Goal: Task Accomplishment & Management: Use online tool/utility

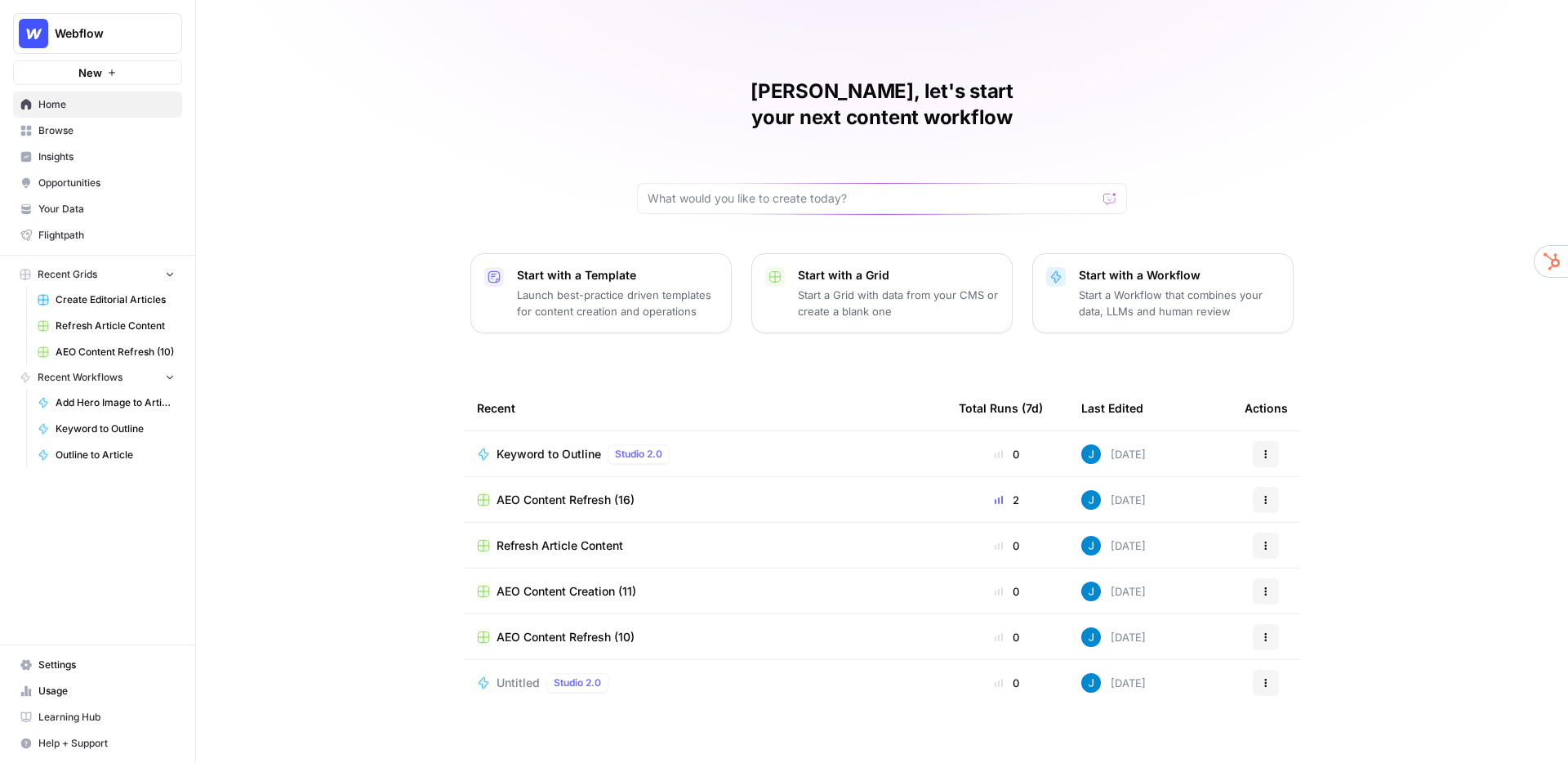
click at [513, 171] on div "[PERSON_NAME], let's start your next content workflow Start with a Template Lau…" at bounding box center [881, 389] width 1372 height 777
click at [110, 203] on span "Your Data" at bounding box center [106, 208] width 136 height 14
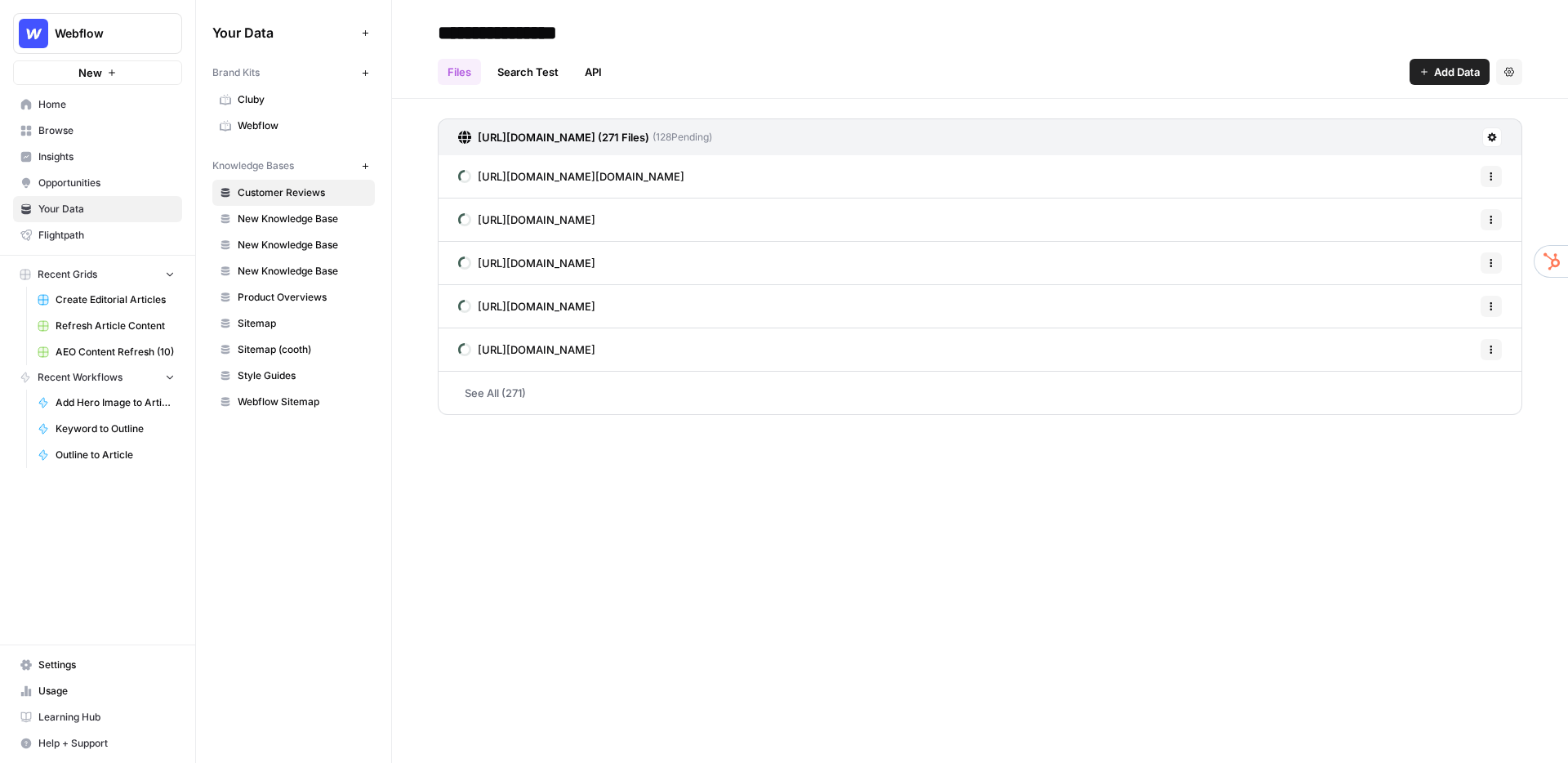
click at [301, 121] on span "Webflow" at bounding box center [303, 125] width 130 height 14
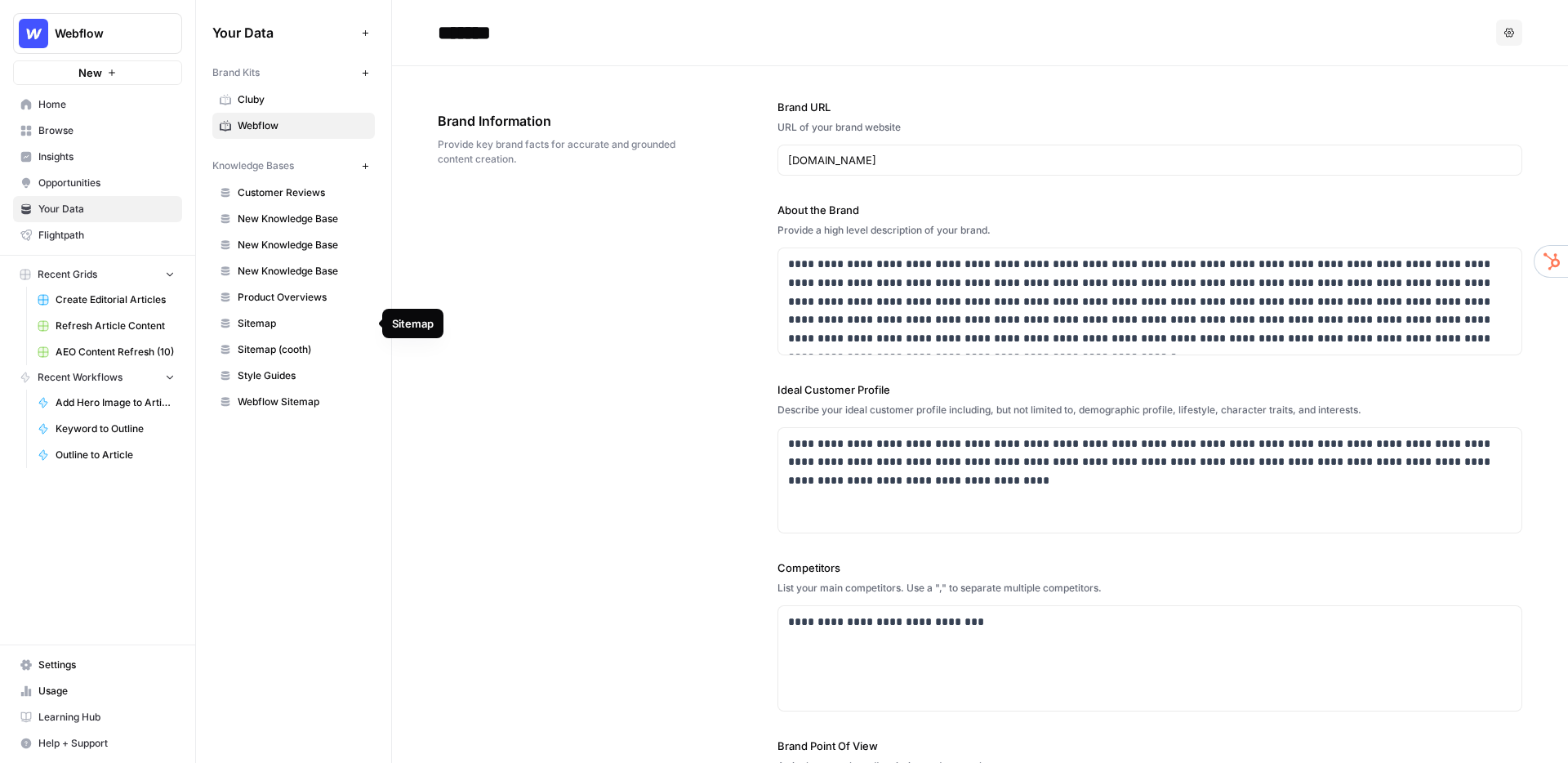
click at [331, 317] on span "Sitemap" at bounding box center [303, 323] width 130 height 14
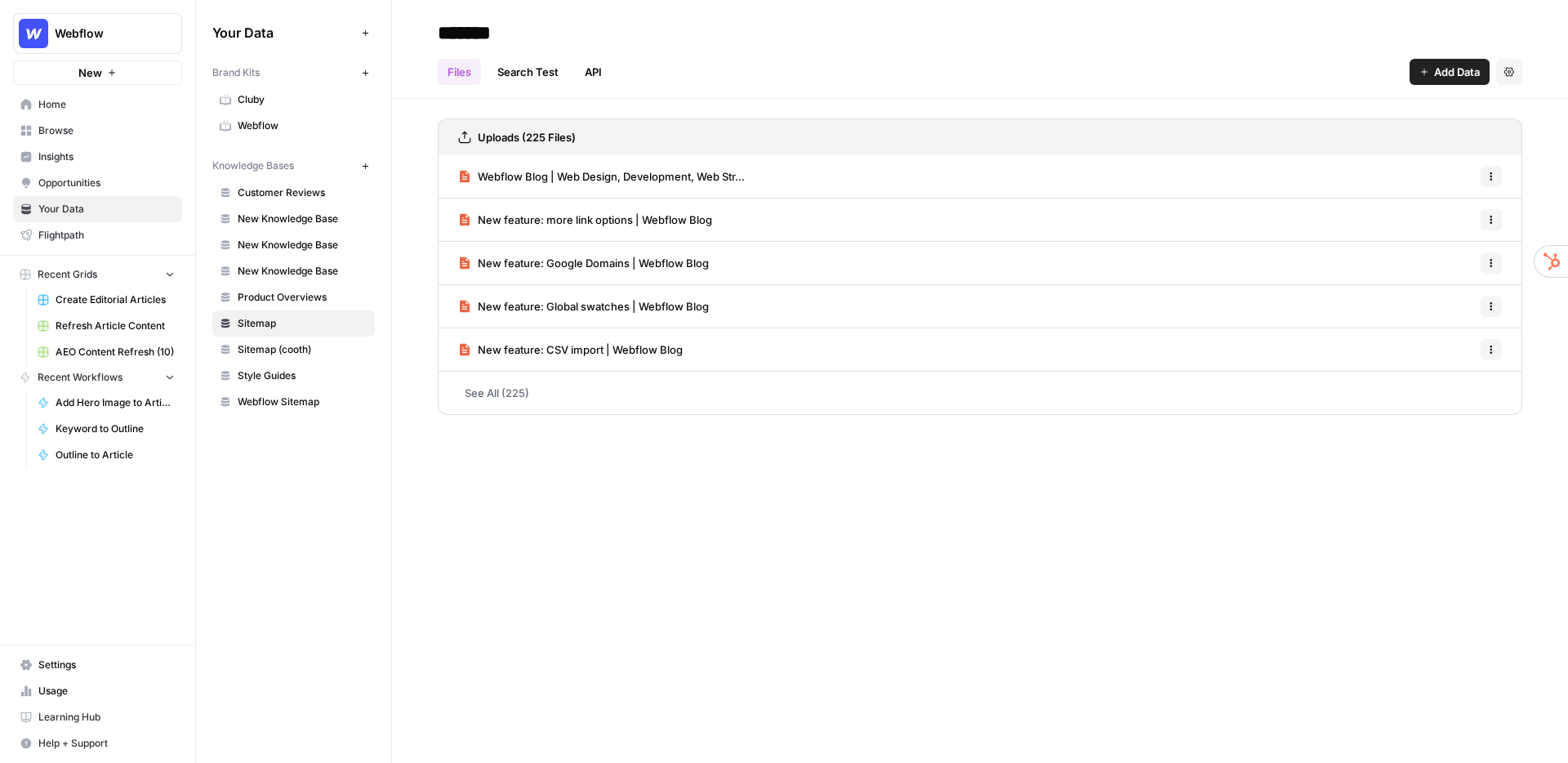
click at [1445, 70] on span "Add Data" at bounding box center [1457, 71] width 45 height 16
click at [596, 71] on link "API" at bounding box center [593, 71] width 37 height 26
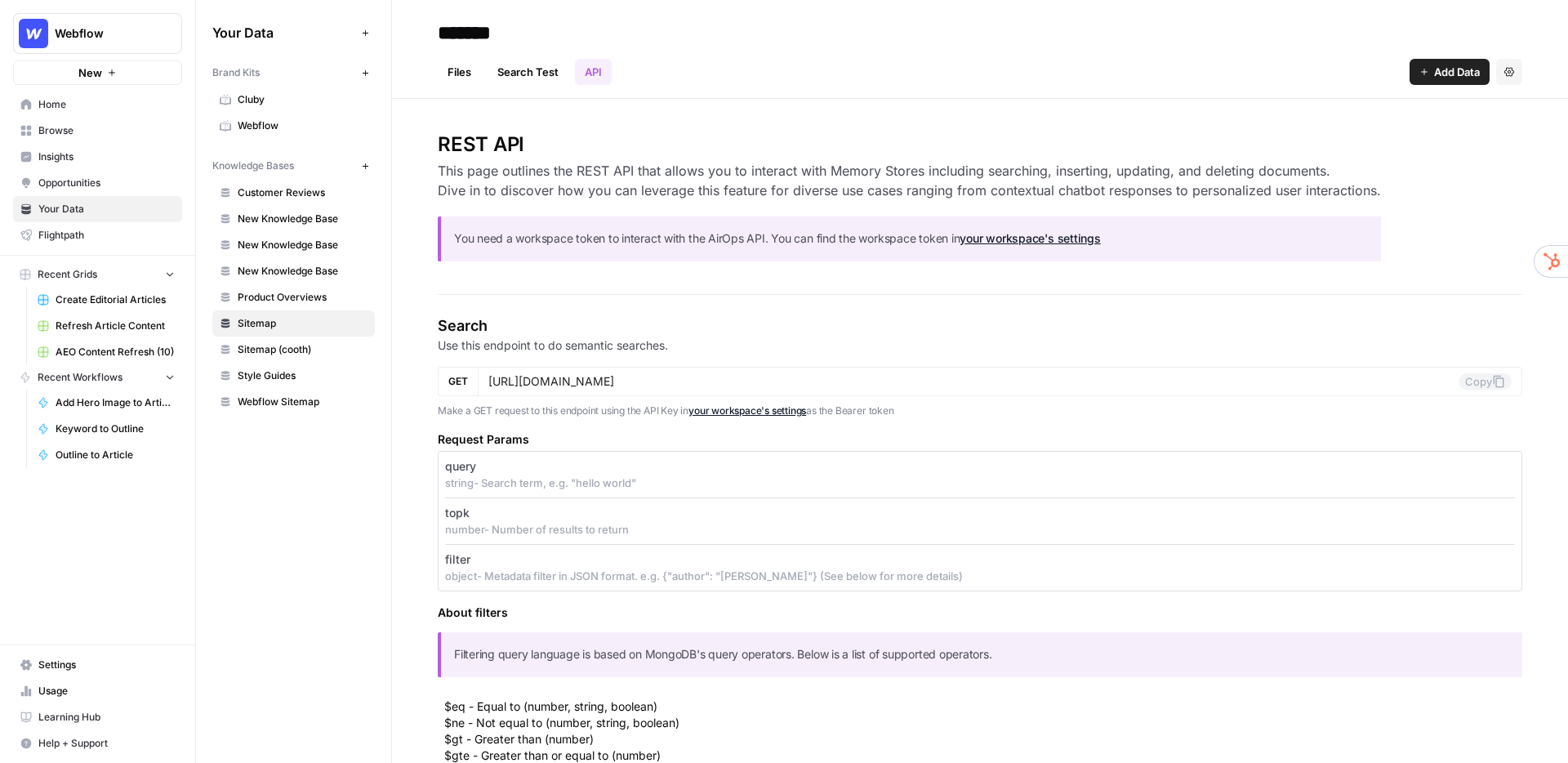
click at [833, 22] on div "*******" at bounding box center [980, 32] width 1085 height 26
click at [836, 55] on div "Files Search Test API Add Data Settings" at bounding box center [980, 65] width 1085 height 40
click at [863, 14] on header "******* Files Search Test API Add Data Settings" at bounding box center [981, 49] width 1176 height 99
click at [95, 294] on span "Create Editorial Articles" at bounding box center [116, 299] width 120 height 14
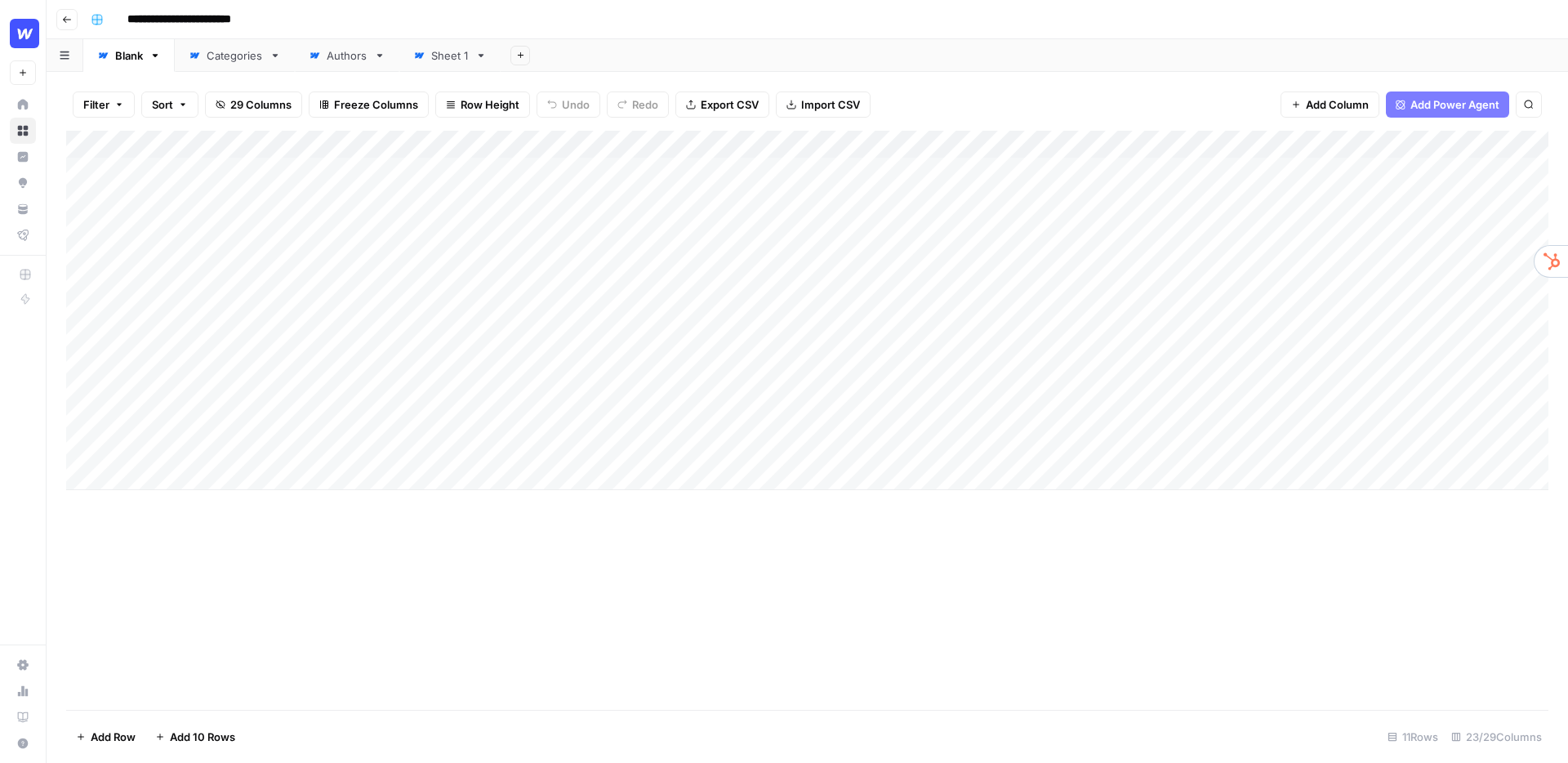
click at [756, 146] on div "Add Column" at bounding box center [808, 311] width 1483 height 360
click at [656, 301] on span "Edit Workflow" at bounding box center [678, 305] width 143 height 16
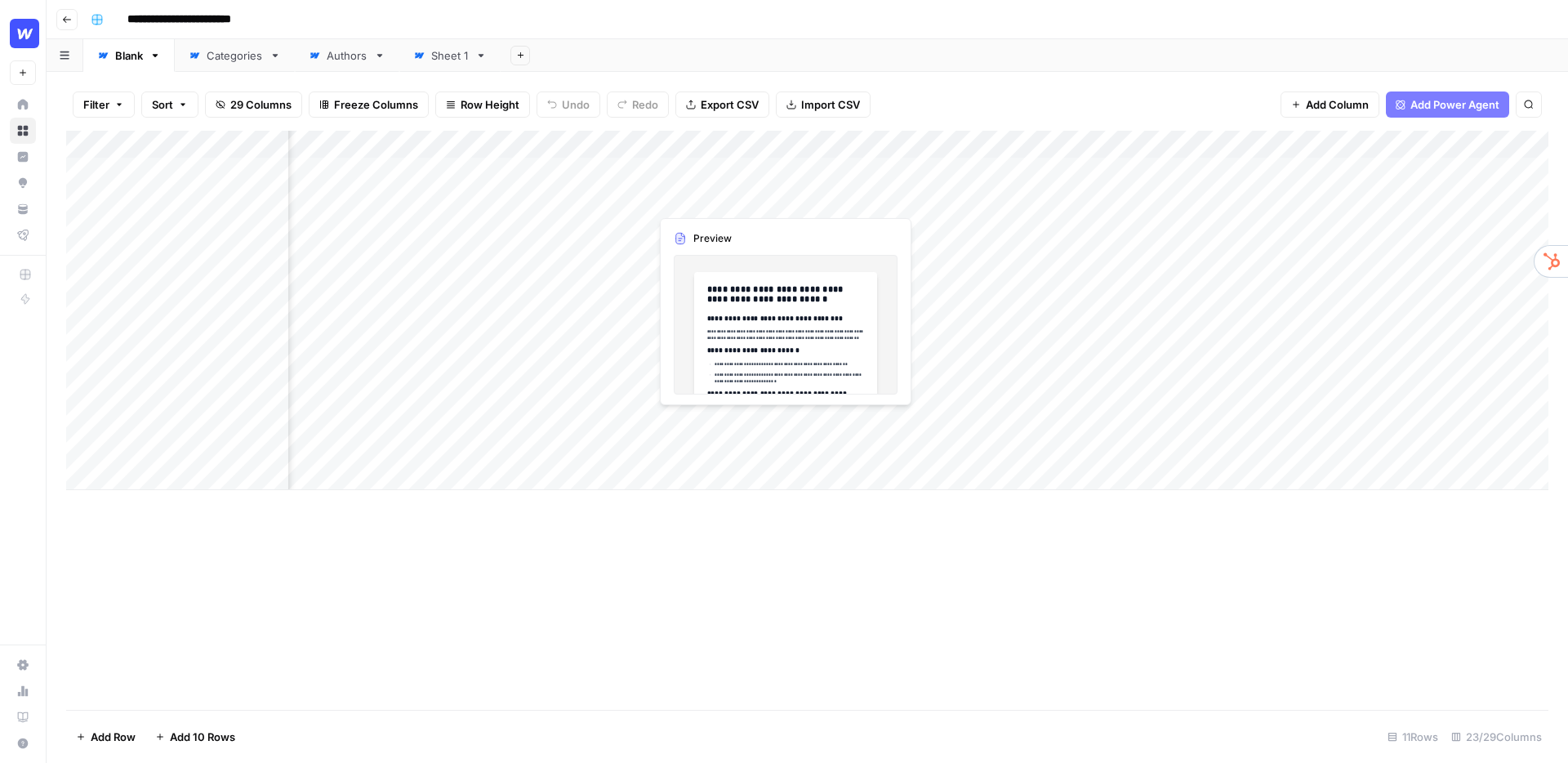
scroll to position [0, 581]
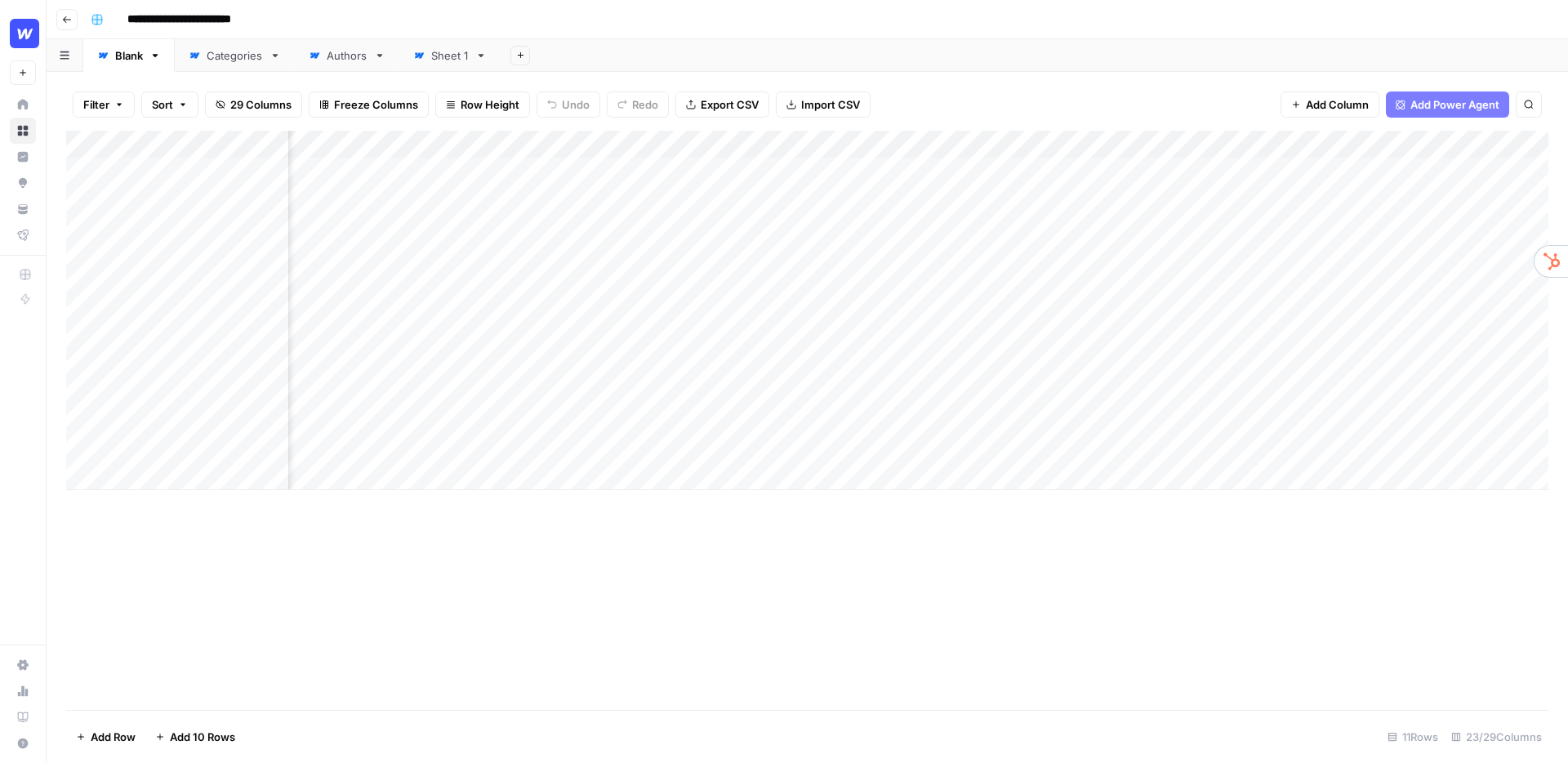
click at [883, 143] on div "Add Column" at bounding box center [808, 311] width 1483 height 360
click at [858, 302] on span "Edit Workflow" at bounding box center [870, 305] width 143 height 16
click at [615, 18] on div "**********" at bounding box center [818, 19] width 1468 height 26
click at [807, 24] on div "**********" at bounding box center [818, 19] width 1468 height 26
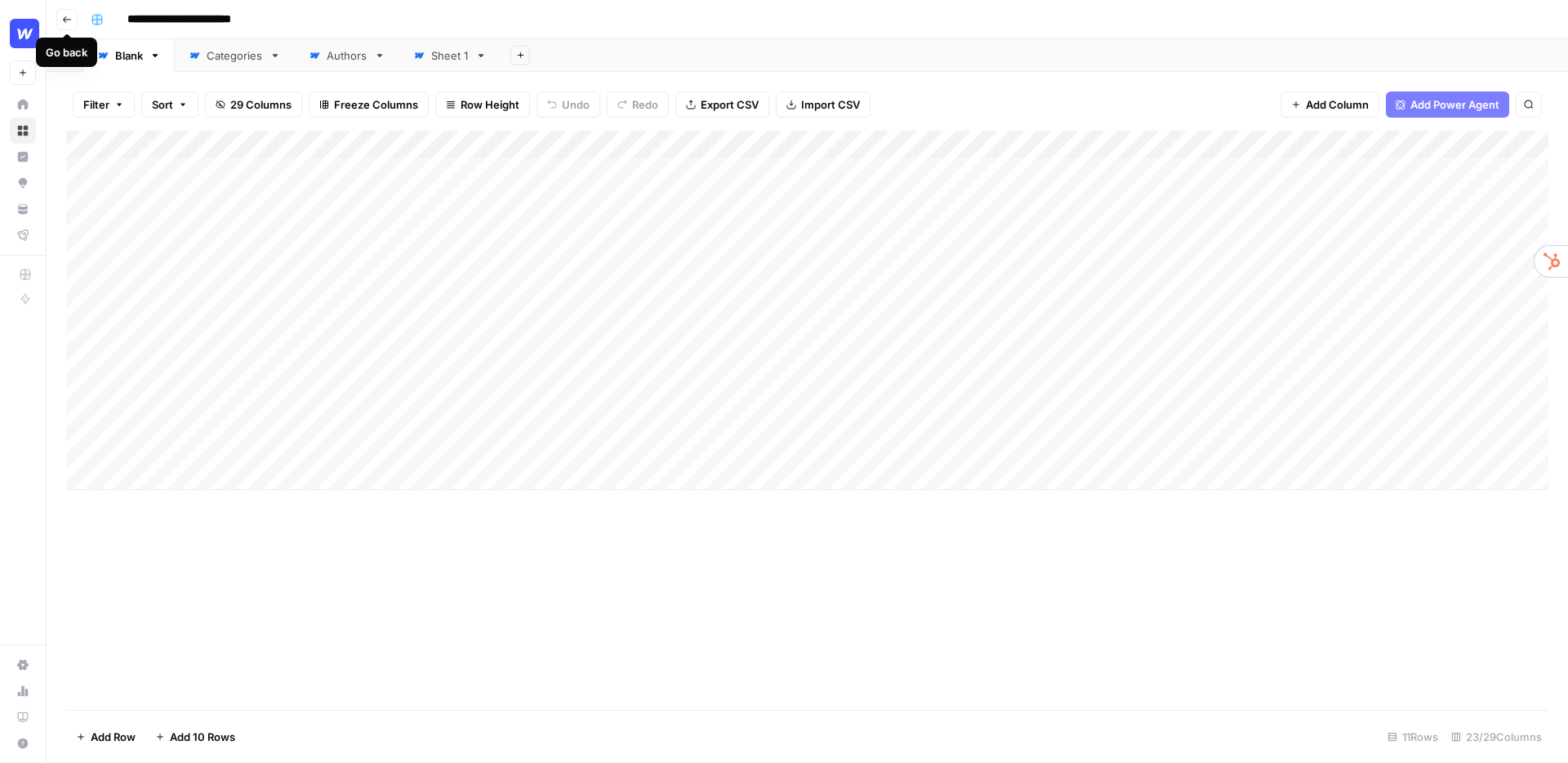
click at [66, 14] on button "Go back" at bounding box center [67, 19] width 21 height 21
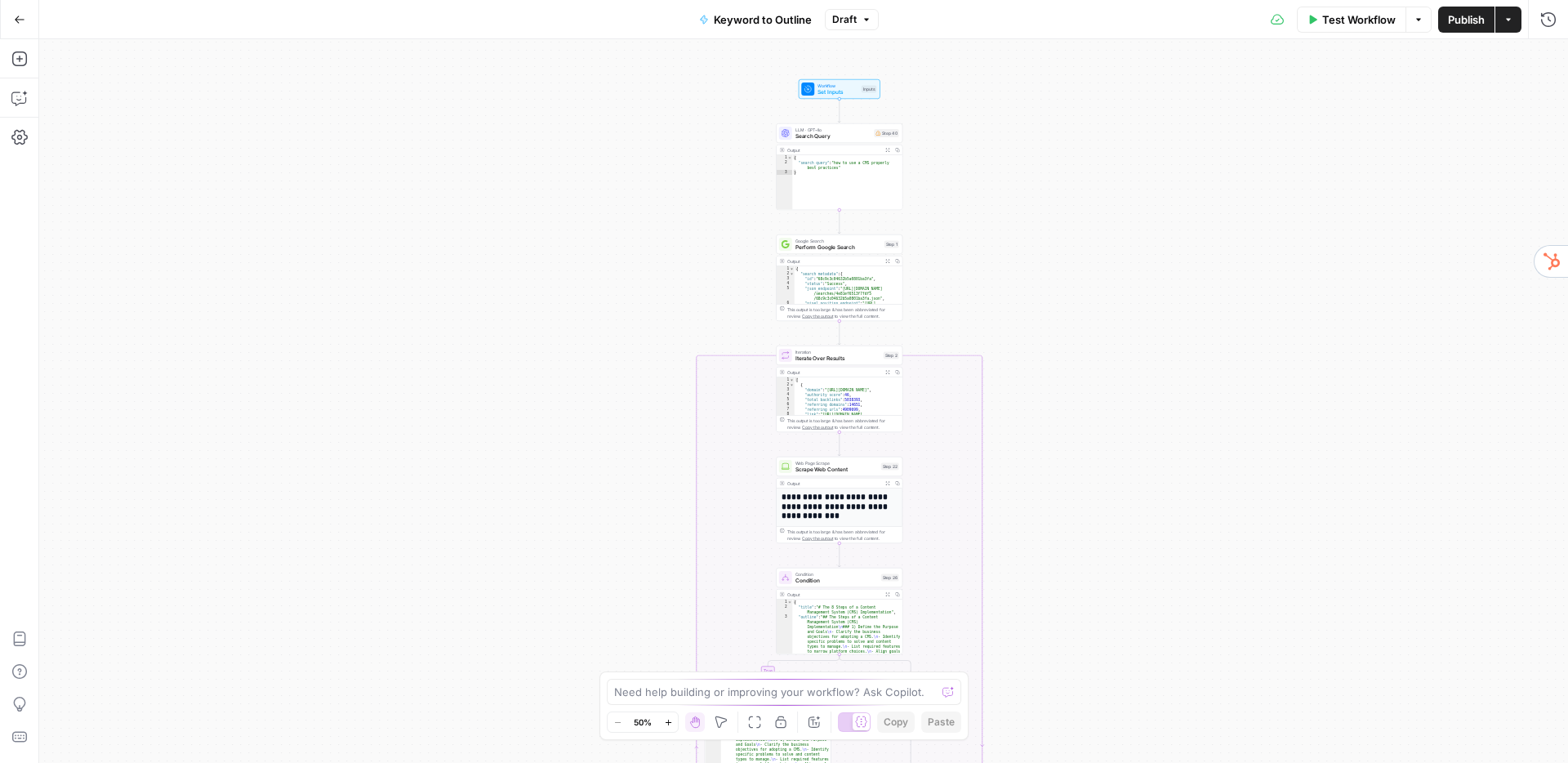
click at [936, 173] on div "true false Workflow Set Inputs Inputs LLM · GPT-4o Search Query Step 40 Output …" at bounding box center [804, 401] width 1529 height 724
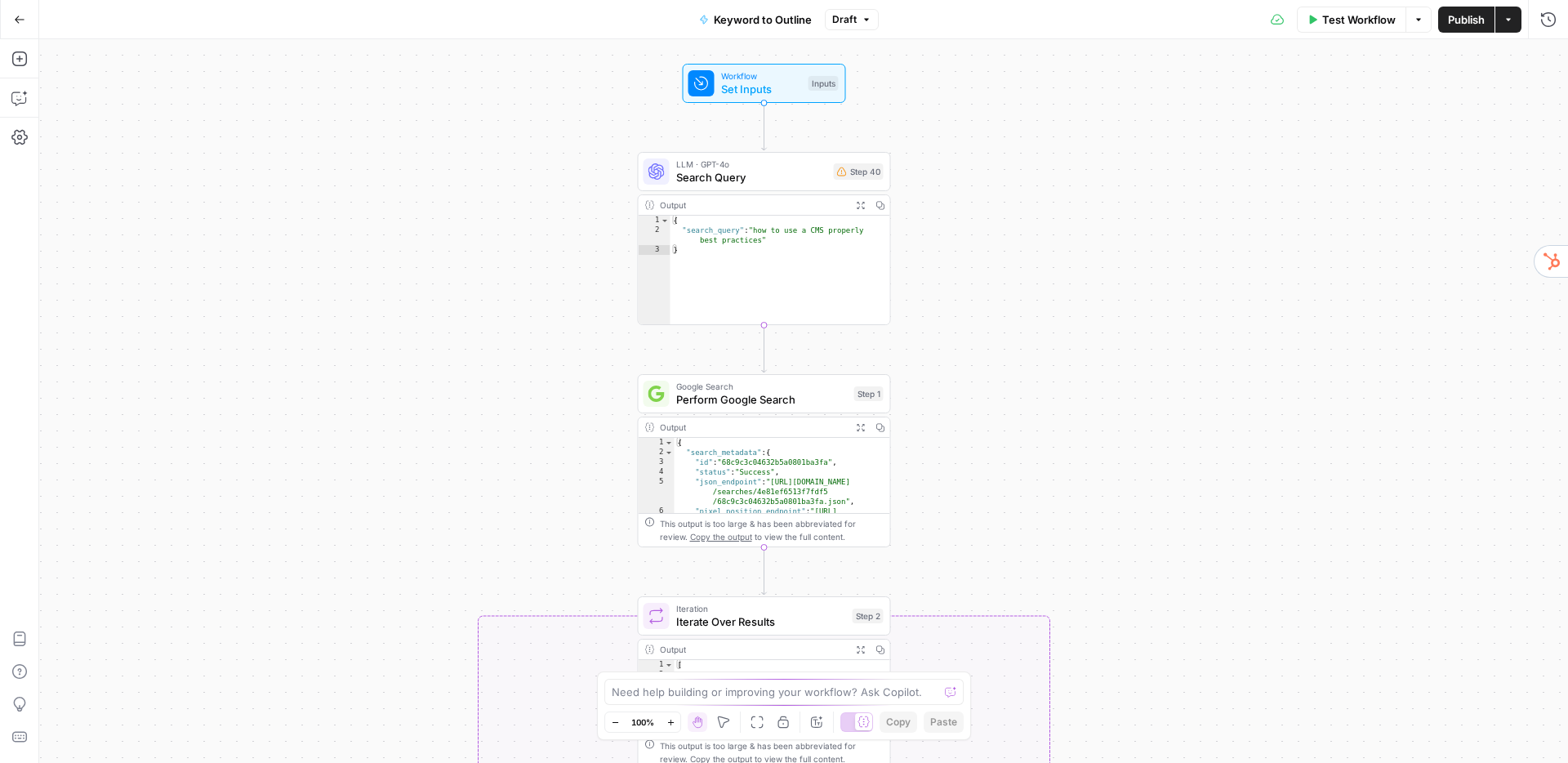
drag, startPoint x: 936, startPoint y: 173, endPoint x: 958, endPoint y: 250, distance: 80.1
click at [958, 250] on div "true false Workflow Set Inputs Inputs LLM · GPT-4o Search Query Step 40 Output …" at bounding box center [804, 401] width 1529 height 724
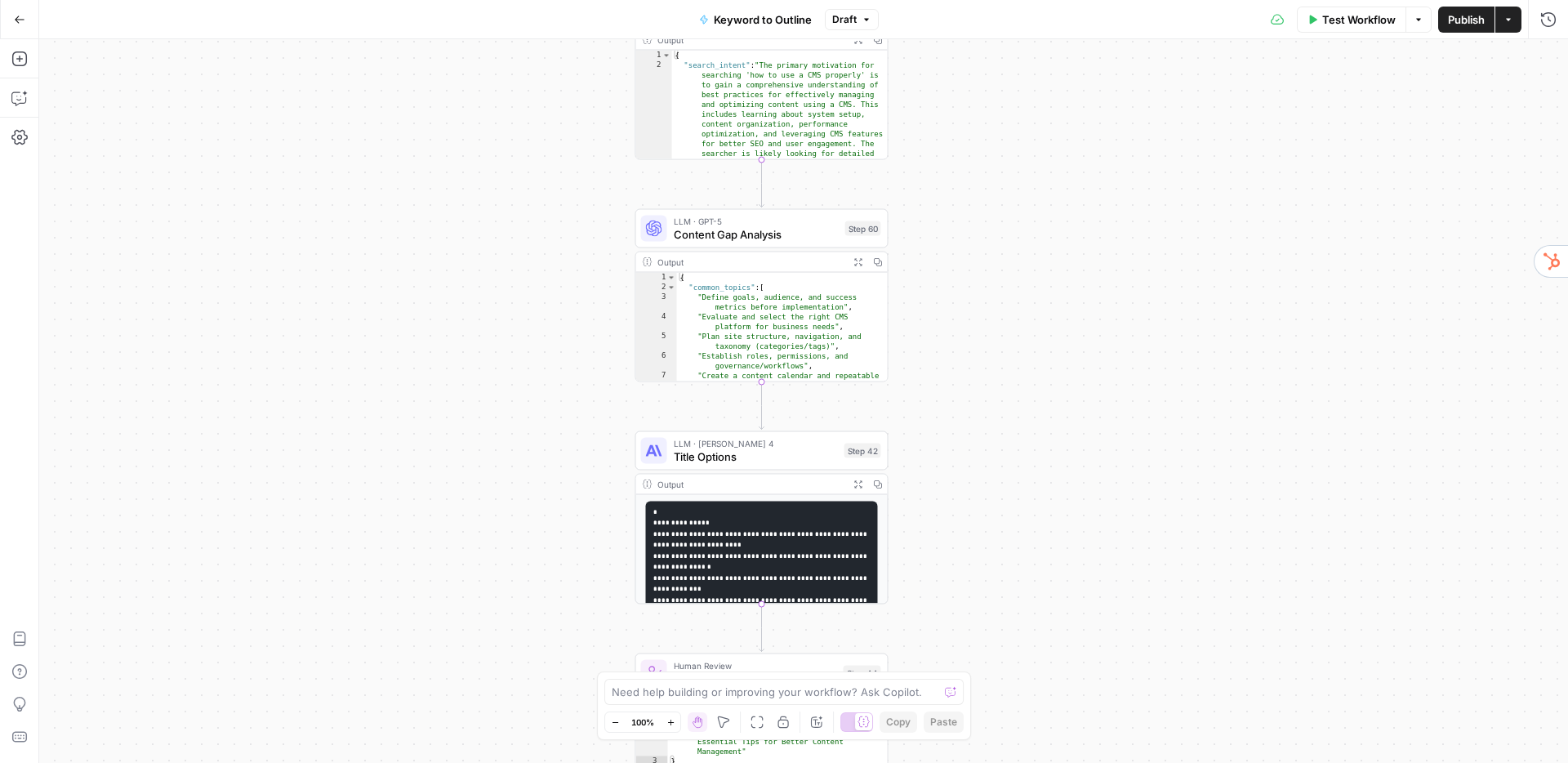
click at [591, 308] on div "true false Workflow Set Inputs Inputs LLM · GPT-4o Search Query Step 40 Output …" at bounding box center [804, 401] width 1529 height 724
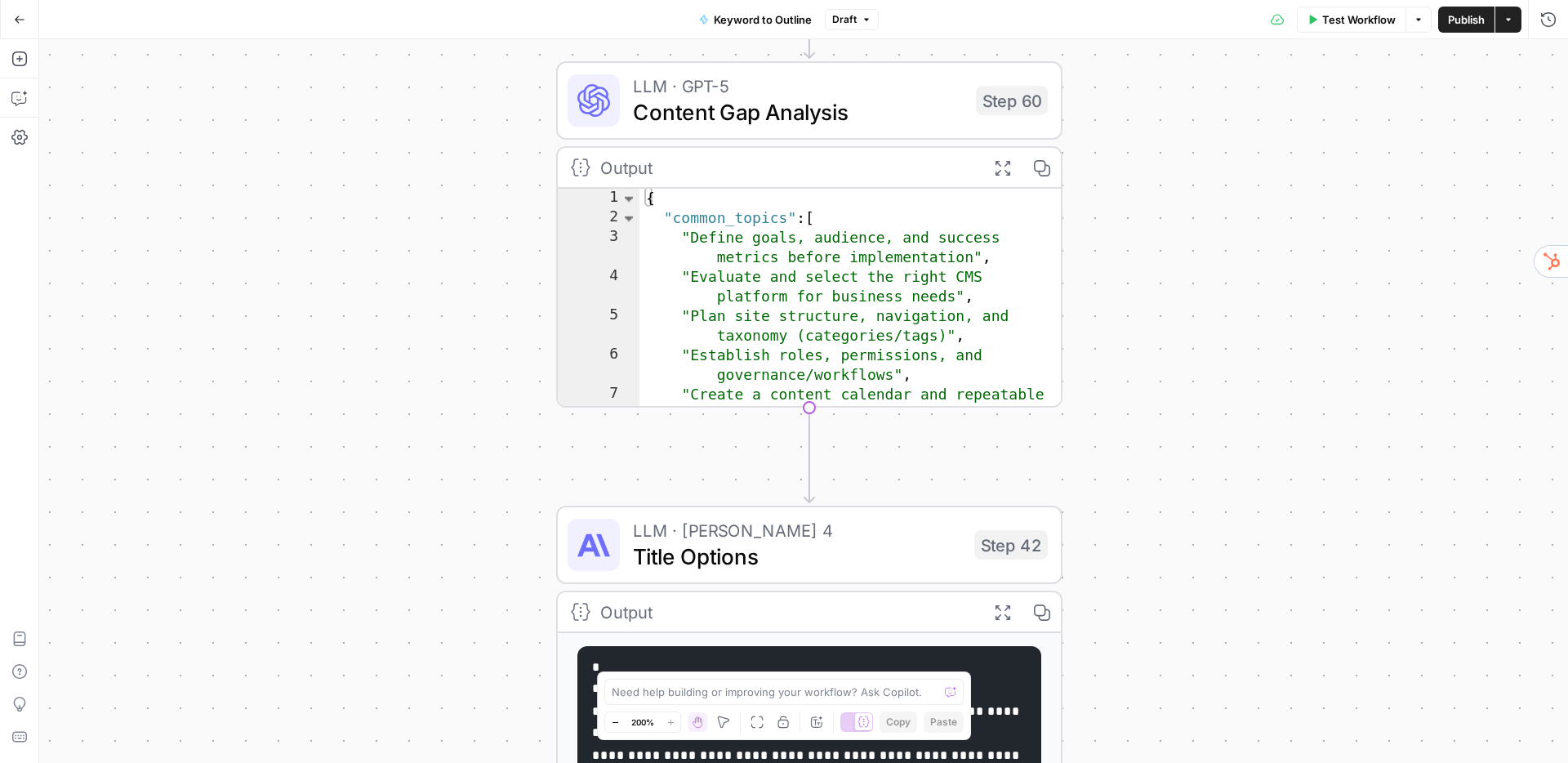
drag, startPoint x: 630, startPoint y: 339, endPoint x: 556, endPoint y: 283, distance: 92.8
click at [507, 290] on div "true false Workflow Set Inputs Inputs LLM · GPT-4o Search Query Step 40 Output …" at bounding box center [804, 401] width 1529 height 724
click at [760, 555] on span "Title Options" at bounding box center [798, 557] width 329 height 33
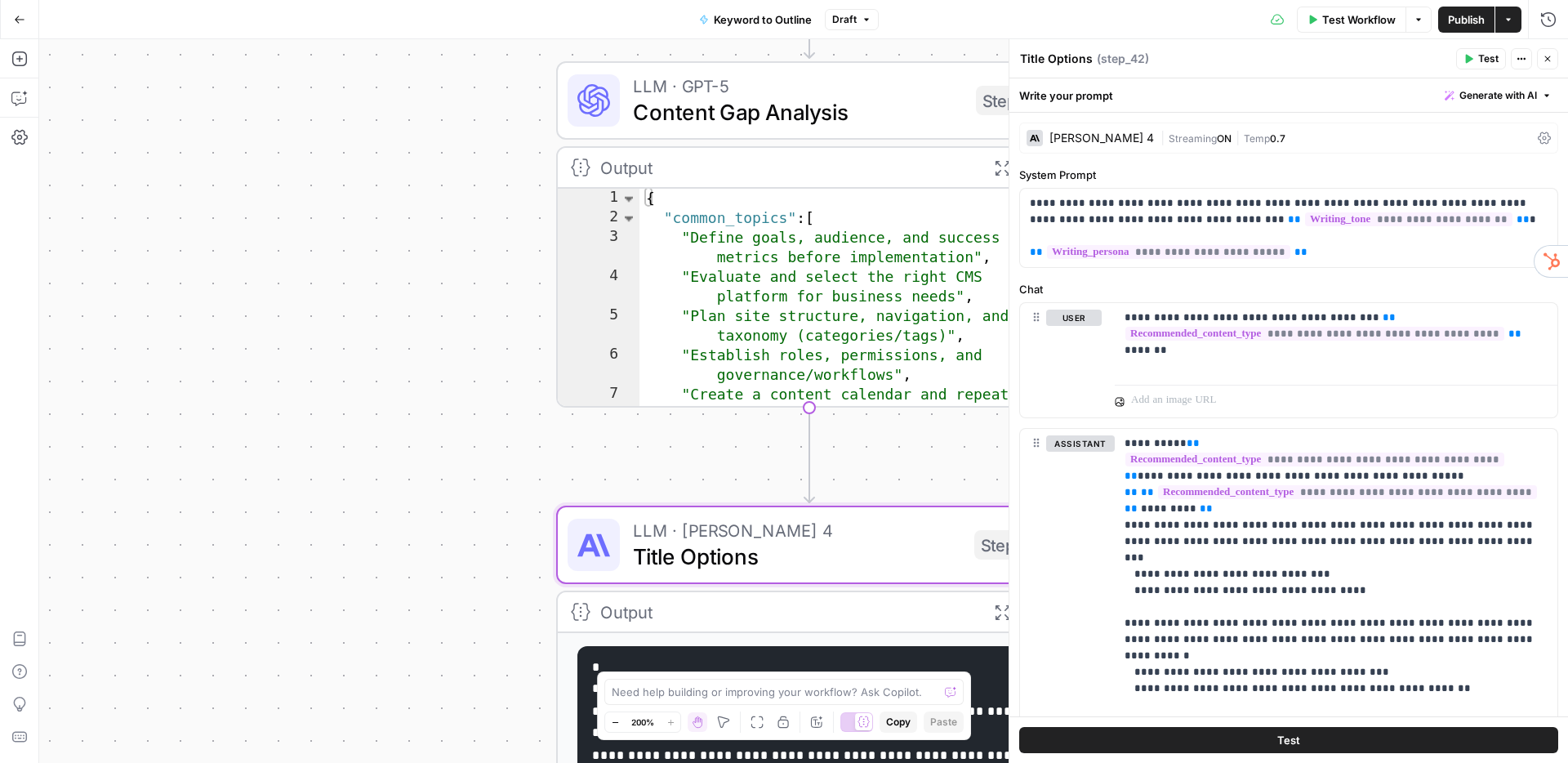
click at [1088, 134] on div "Claude Sonnet 4" at bounding box center [1102, 138] width 104 height 12
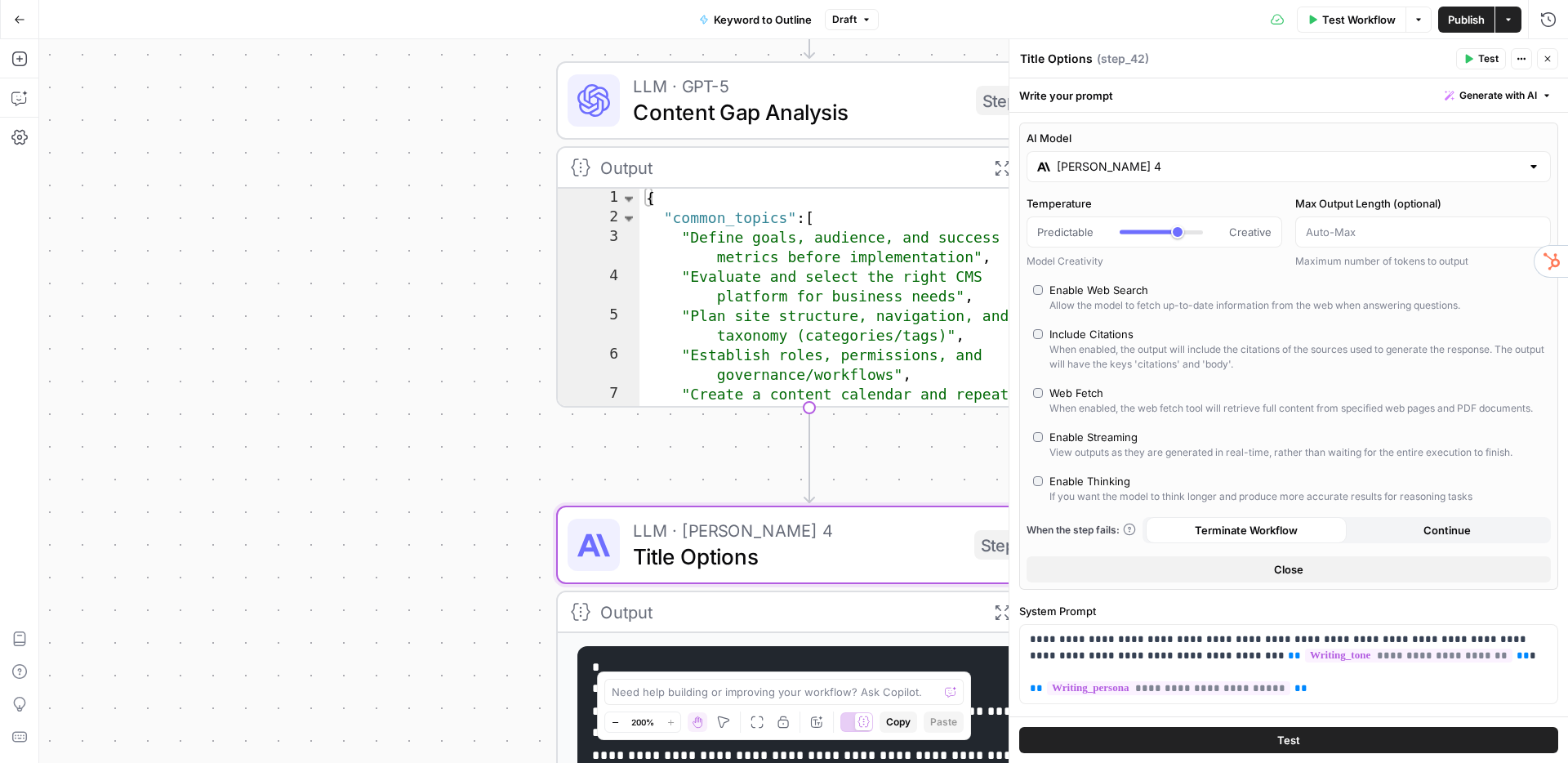
click at [1120, 169] on input "Claude Sonnet 4" at bounding box center [1288, 166] width 464 height 16
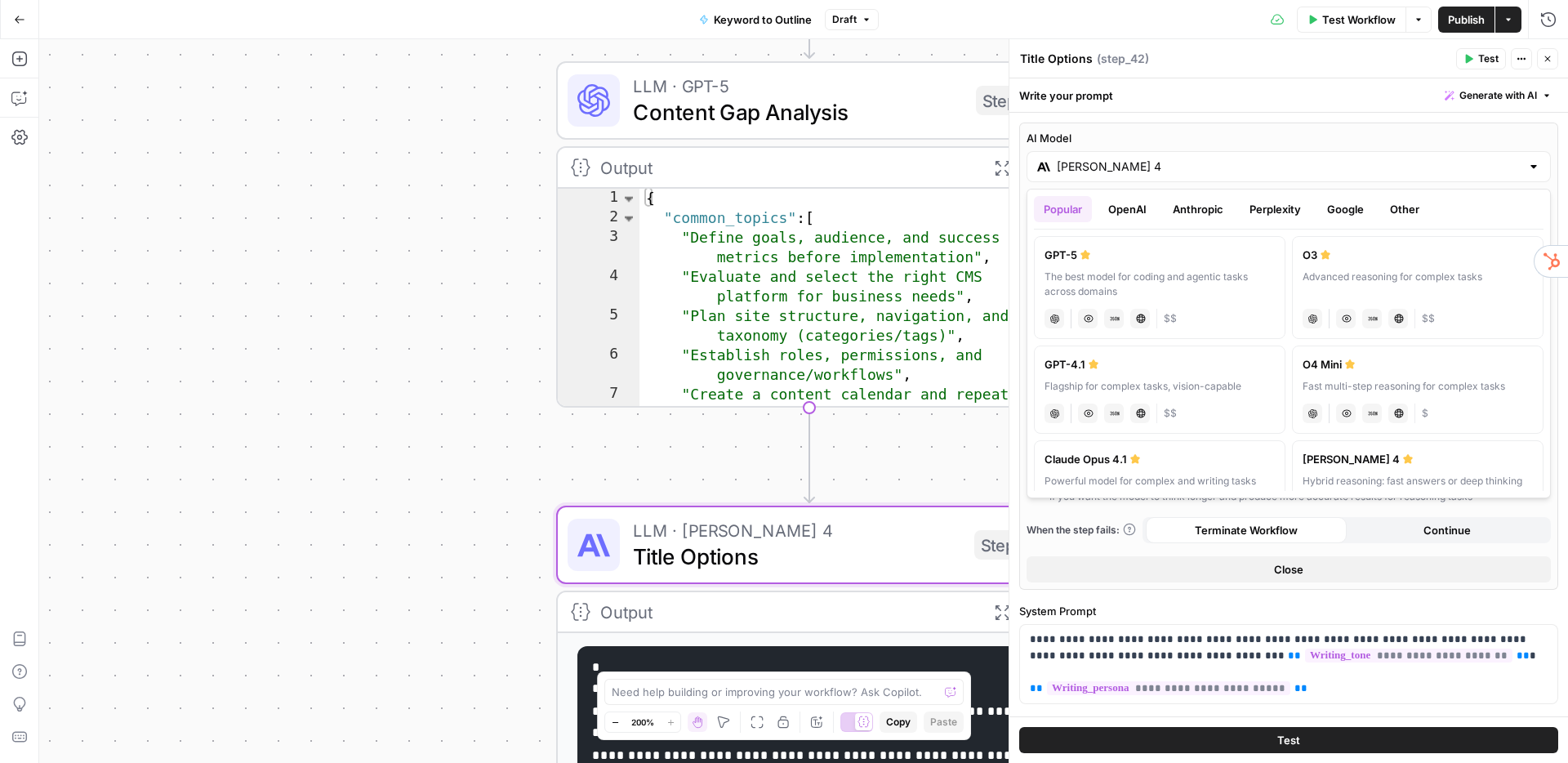
click at [1141, 208] on button "OpenAI" at bounding box center [1127, 208] width 58 height 26
click at [1195, 212] on button "Anthropic" at bounding box center [1198, 208] width 70 height 26
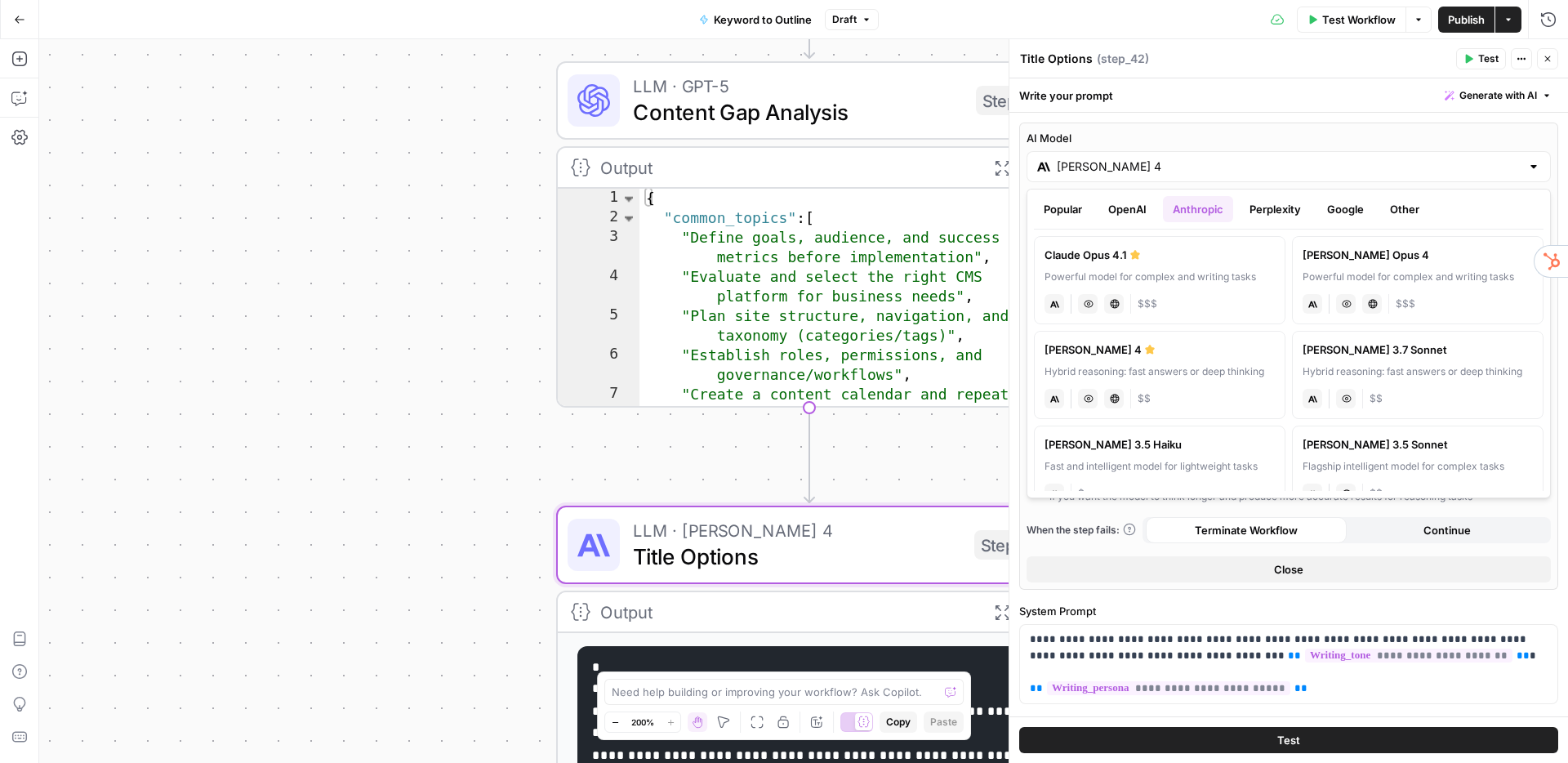
click at [1270, 210] on button "Perplexity" at bounding box center [1276, 208] width 71 height 26
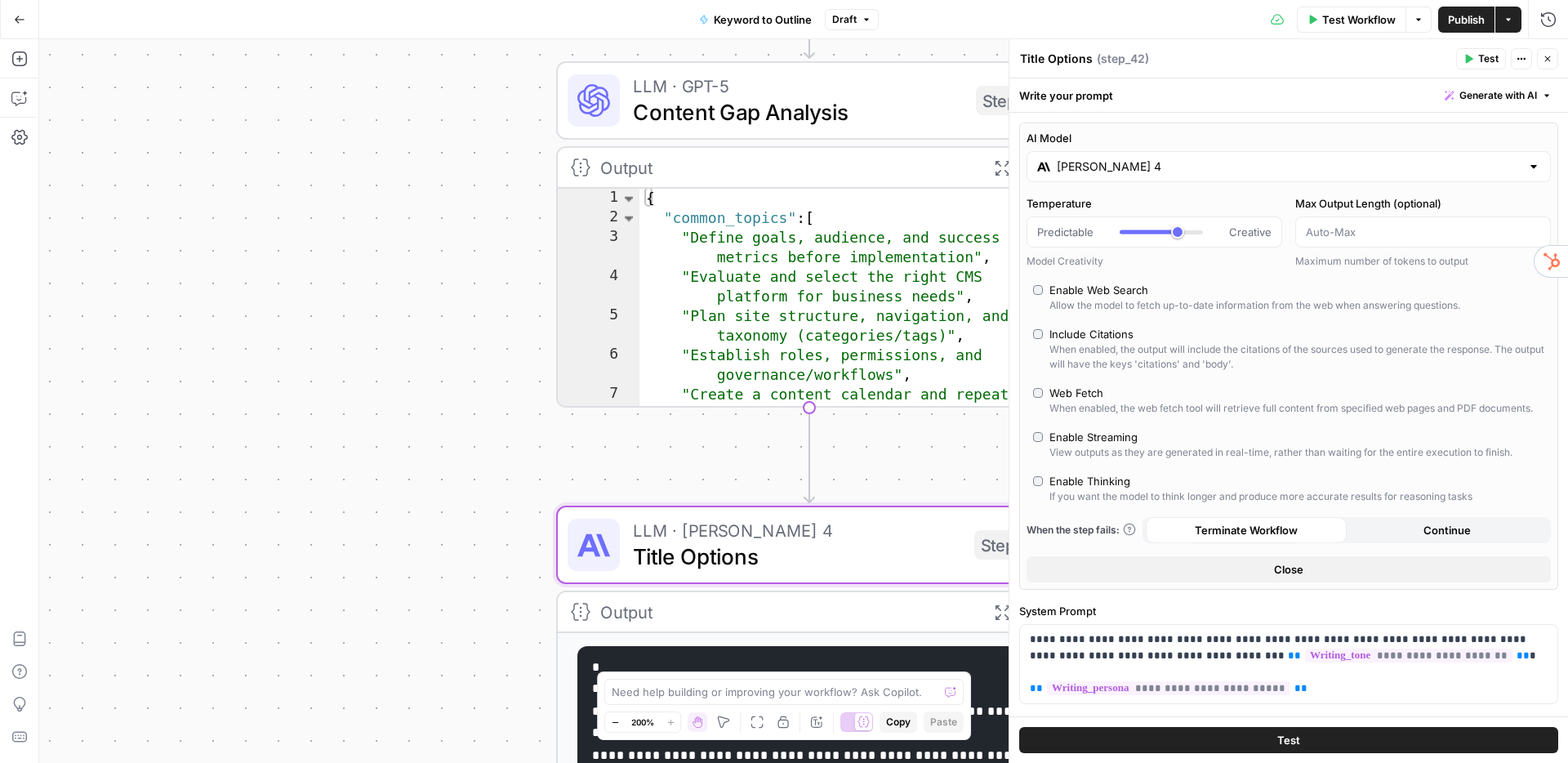
click at [1552, 59] on icon "button" at bounding box center [1548, 59] width 10 height 10
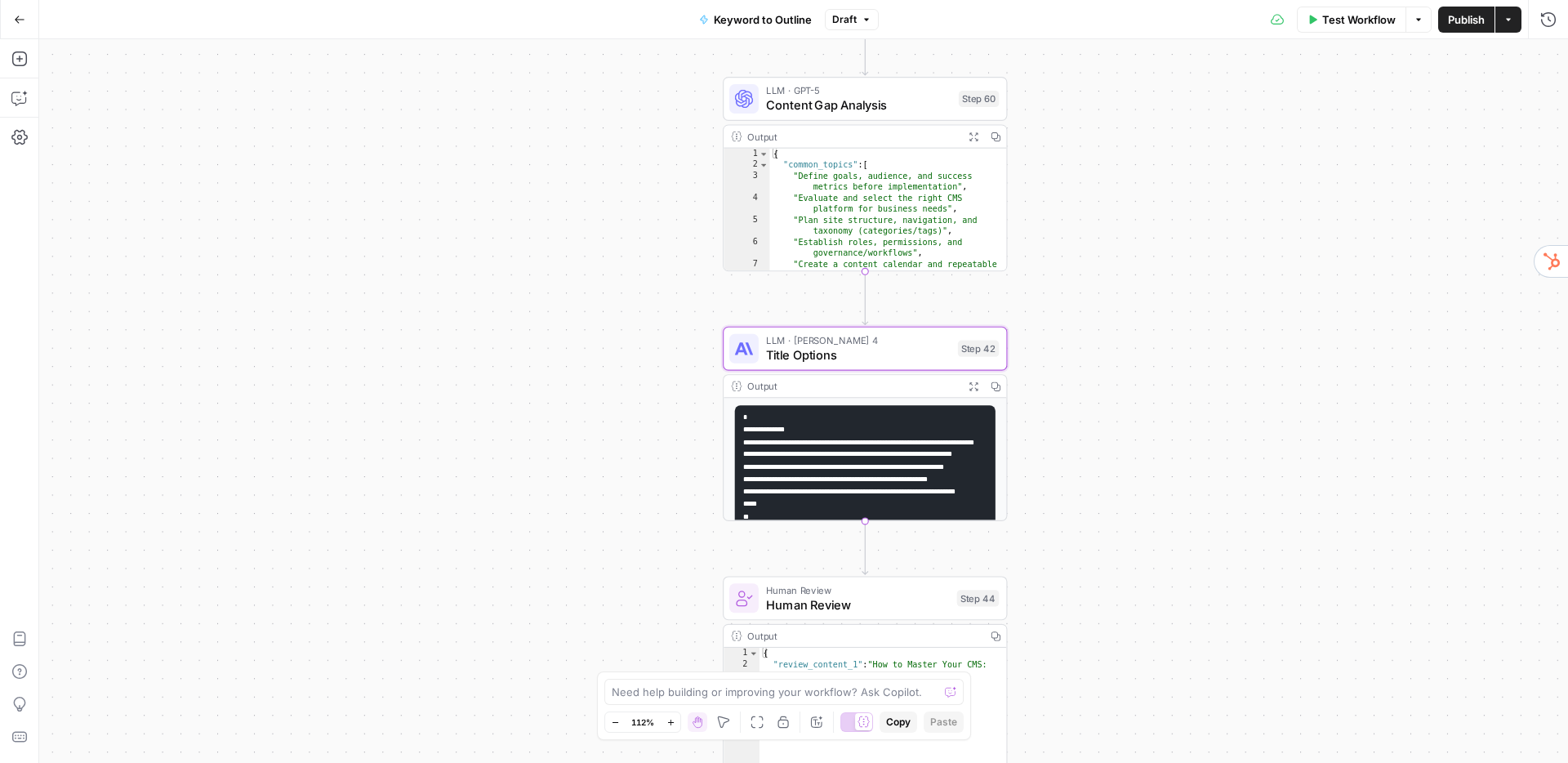
drag, startPoint x: 1160, startPoint y: 478, endPoint x: 1072, endPoint y: 325, distance: 176.5
click at [1072, 325] on div "true false Workflow Set Inputs Inputs LLM · GPT-4o Search Query Step 40 Output …" at bounding box center [804, 401] width 1529 height 724
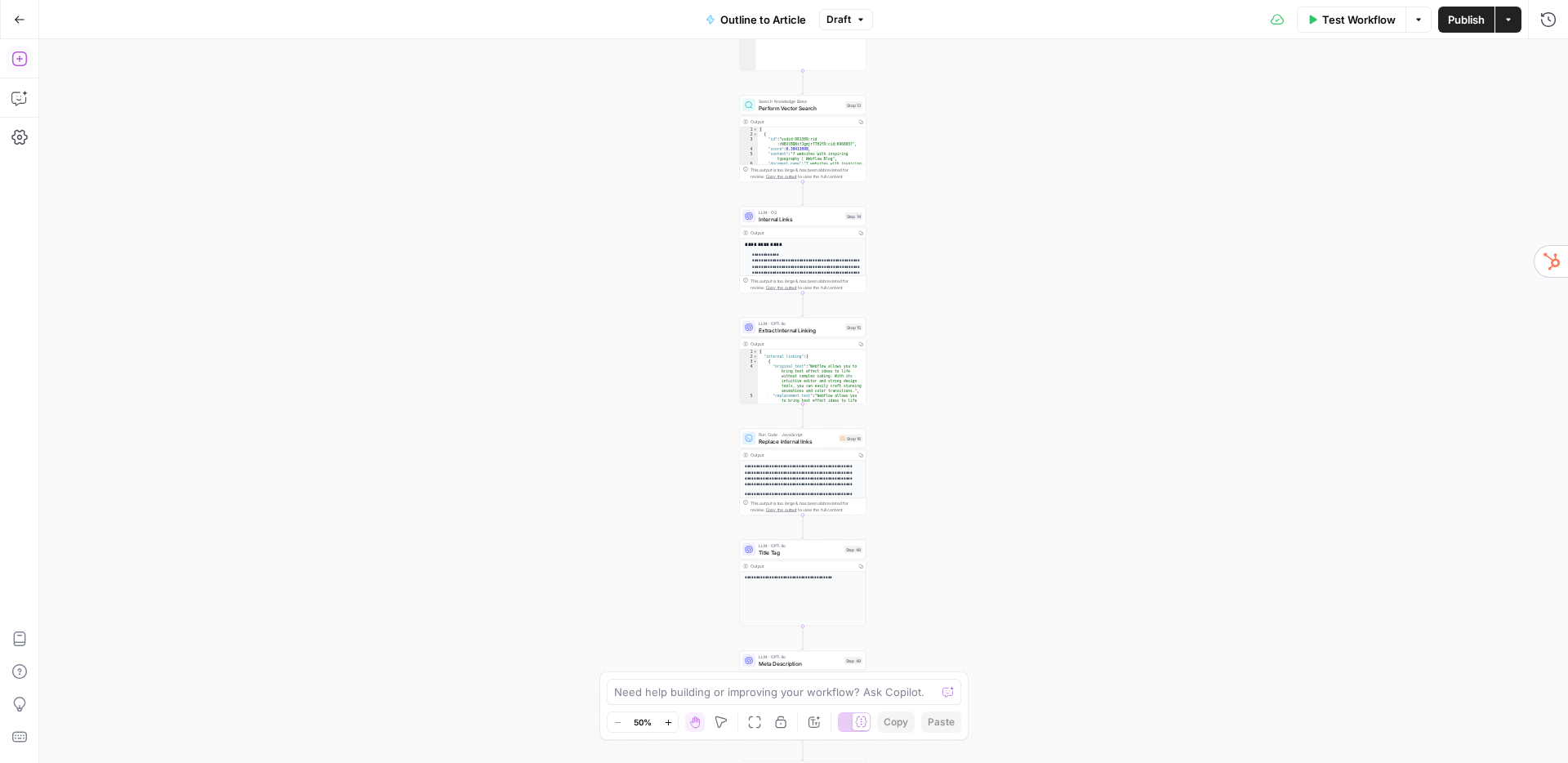
click at [21, 60] on icon "button" at bounding box center [19, 59] width 16 height 16
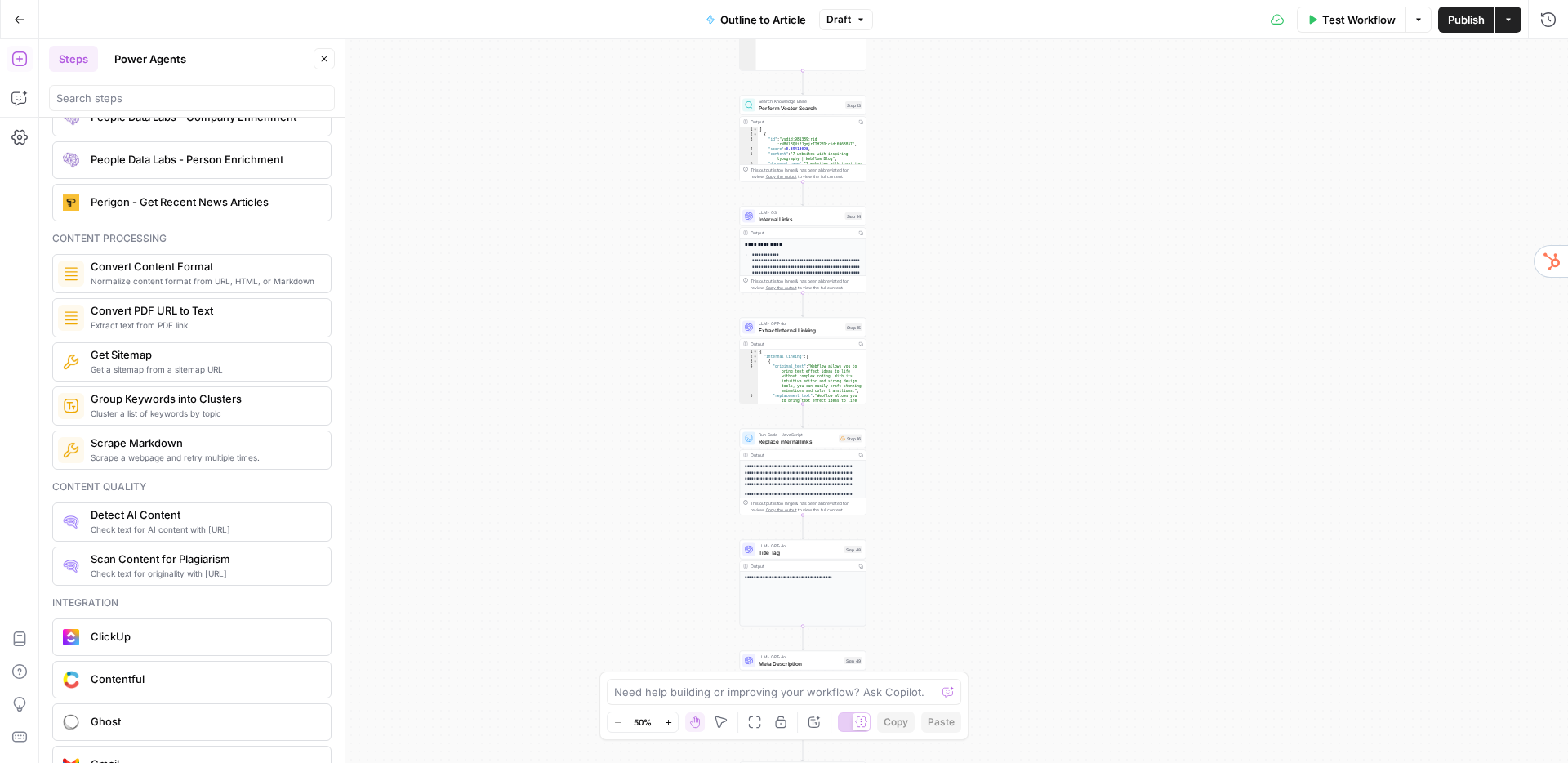
scroll to position [2431, 0]
